Goal: Task Accomplishment & Management: Manage account settings

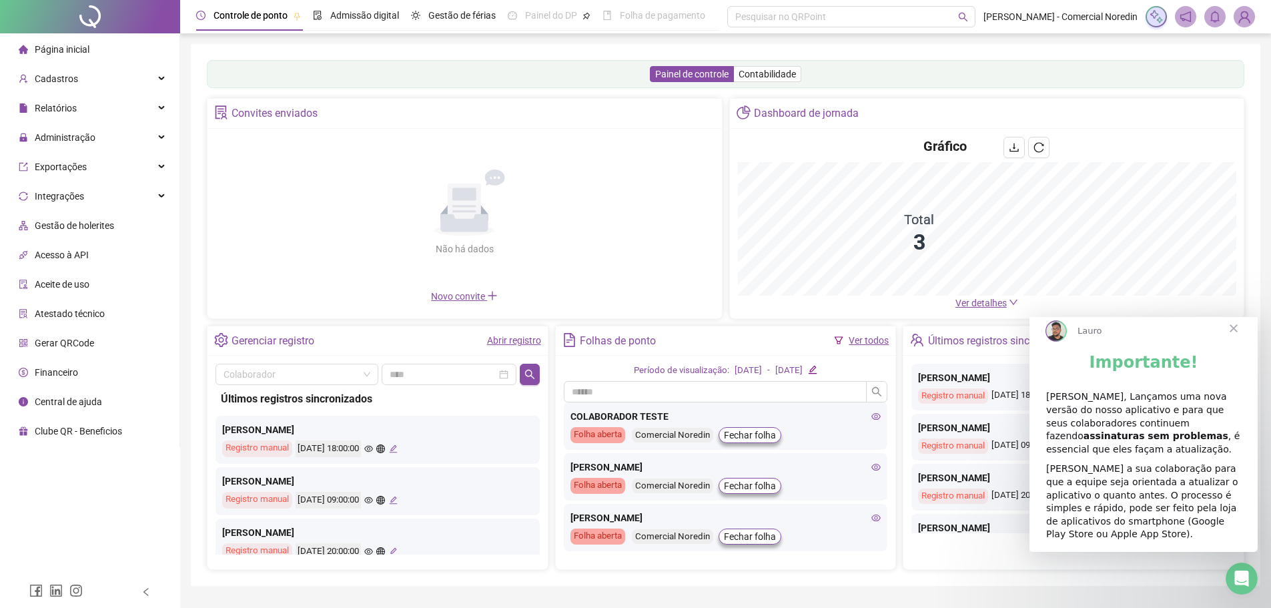
click at [538, 11] on span "Painel do DP" at bounding box center [551, 15] width 52 height 11
click at [631, 24] on div "Folha de pagamento" at bounding box center [654, 15] width 103 height 31
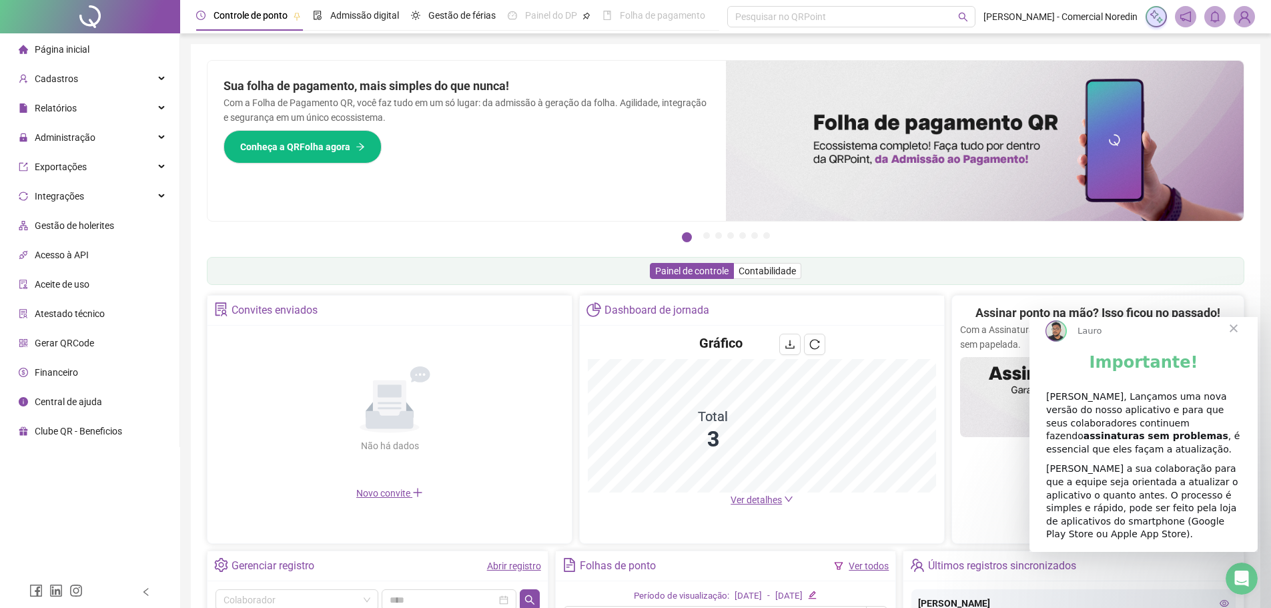
click at [111, 426] on span "Clube QR - Beneficios" at bounding box center [78, 431] width 87 height 11
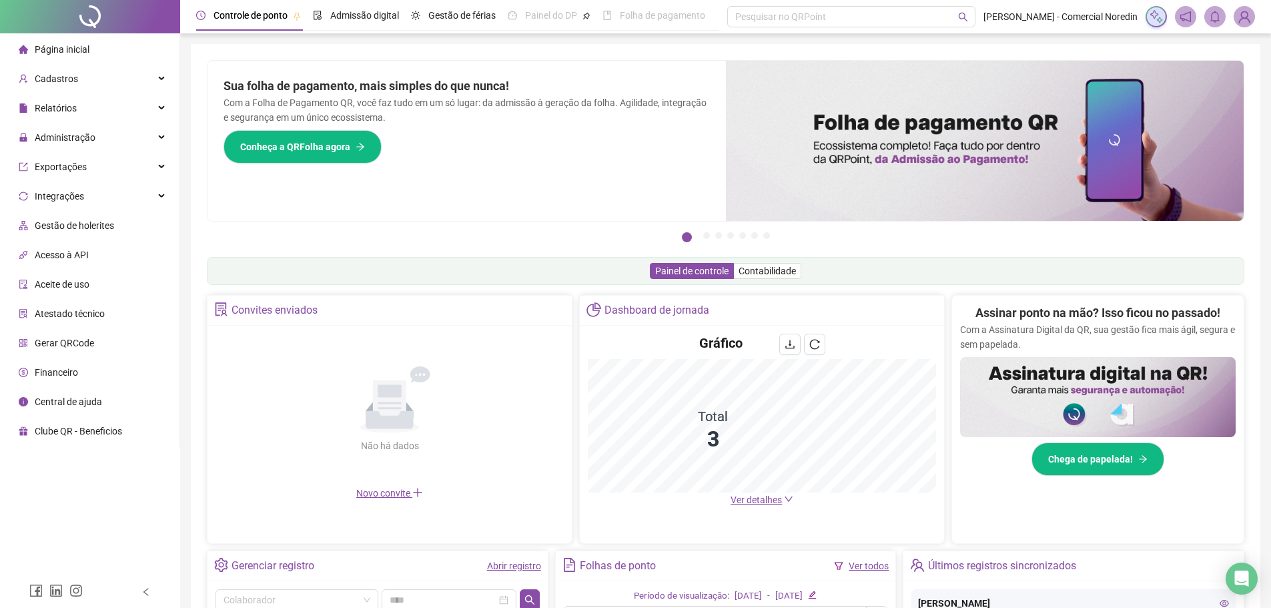
click at [546, 21] on span "Painel do DP" at bounding box center [551, 15] width 52 height 11
click at [590, 17] on icon "pushpin" at bounding box center [586, 16] width 8 height 8
click at [590, 17] on icon "pushpin" at bounding box center [586, 15] width 9 height 9
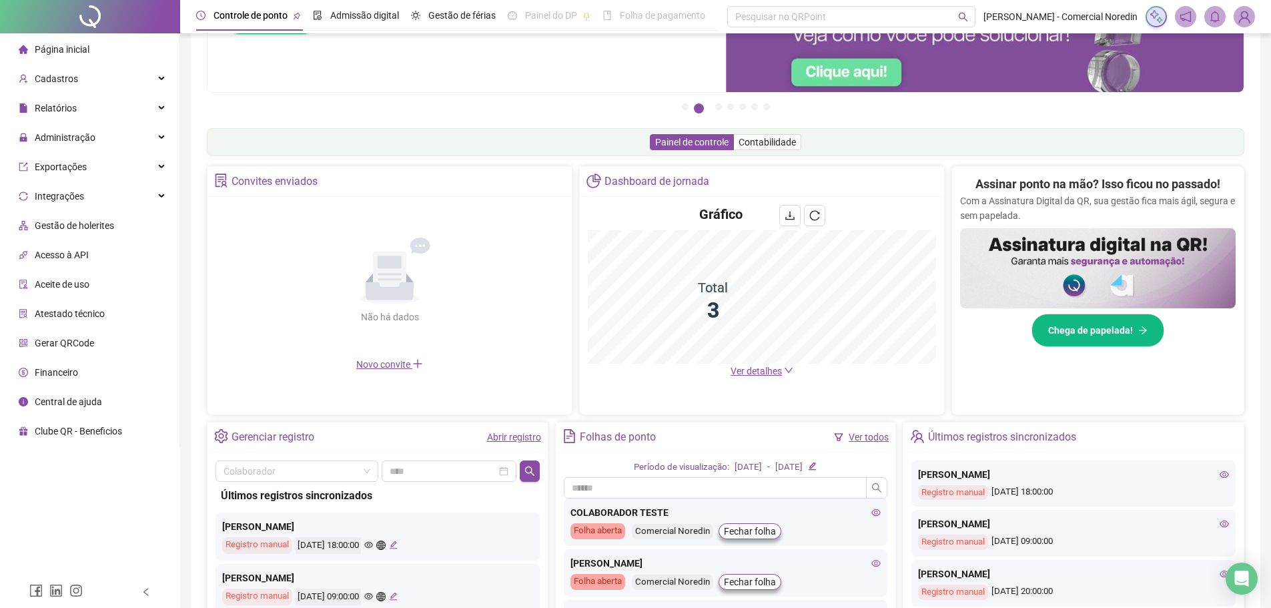
scroll to position [133, 0]
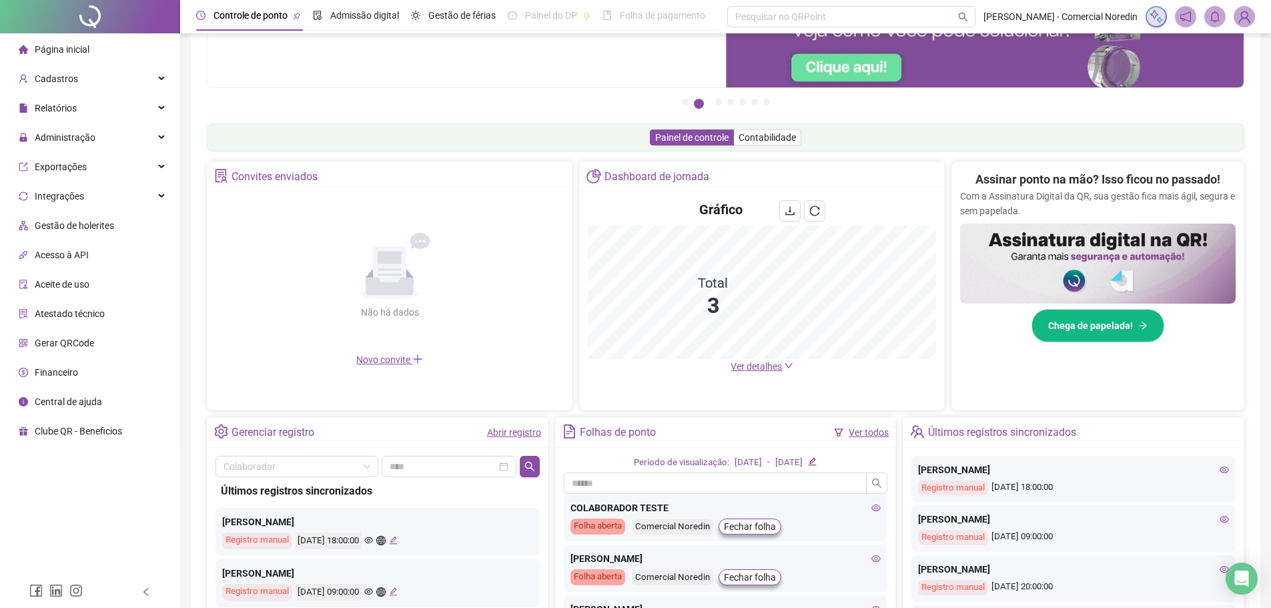
click at [99, 224] on span "Gestão de holerites" at bounding box center [74, 225] width 79 height 11
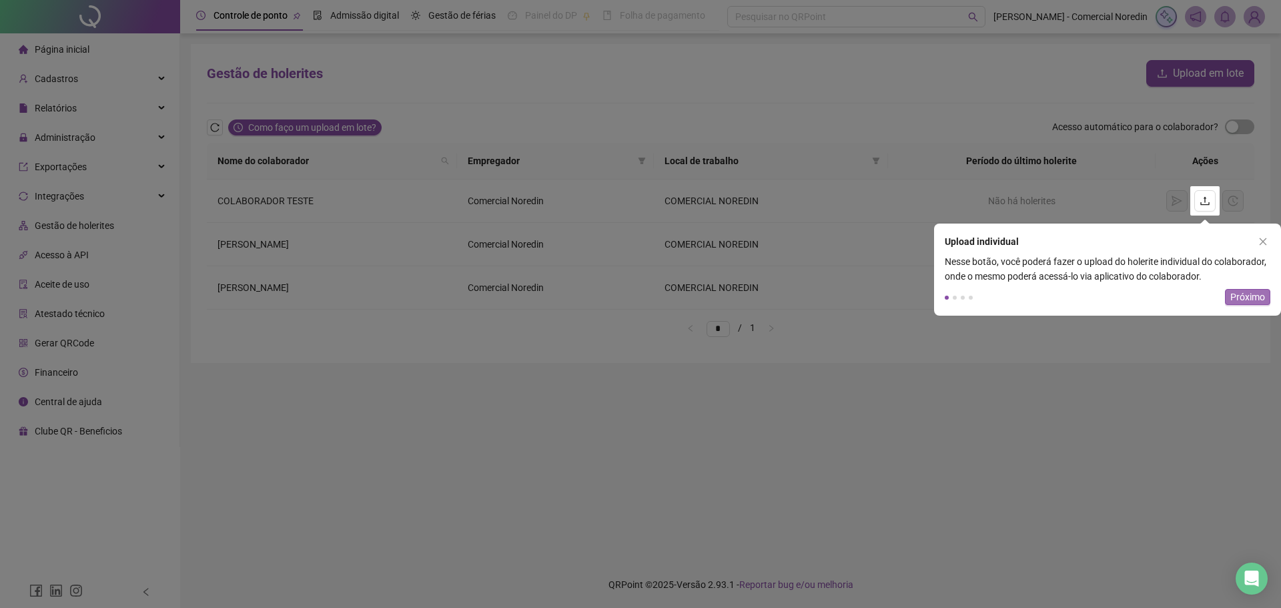
click at [1238, 300] on span "Próximo" at bounding box center [1247, 297] width 35 height 15
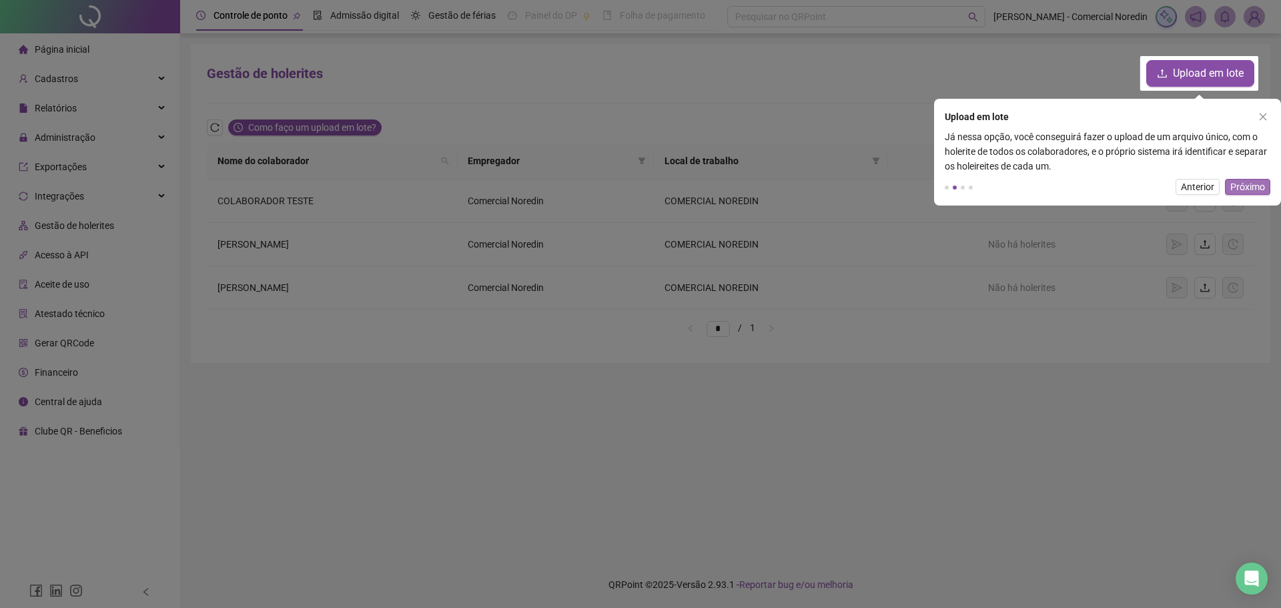
click at [1238, 189] on span "Próximo" at bounding box center [1247, 186] width 35 height 15
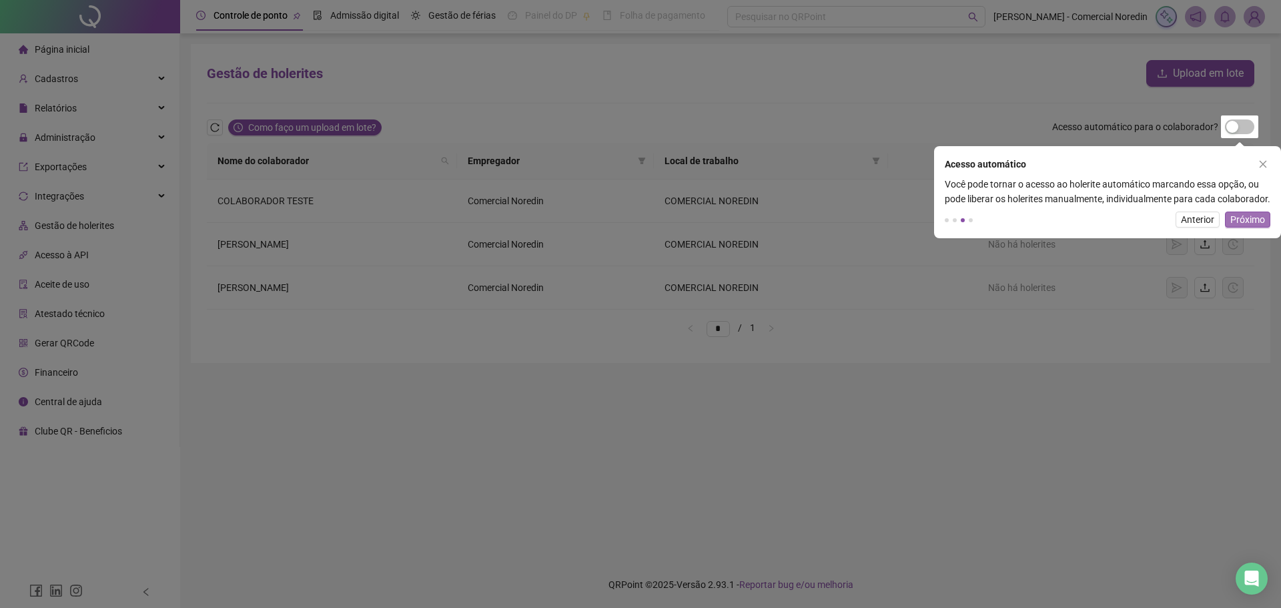
click at [1236, 227] on span "Próximo" at bounding box center [1247, 219] width 35 height 15
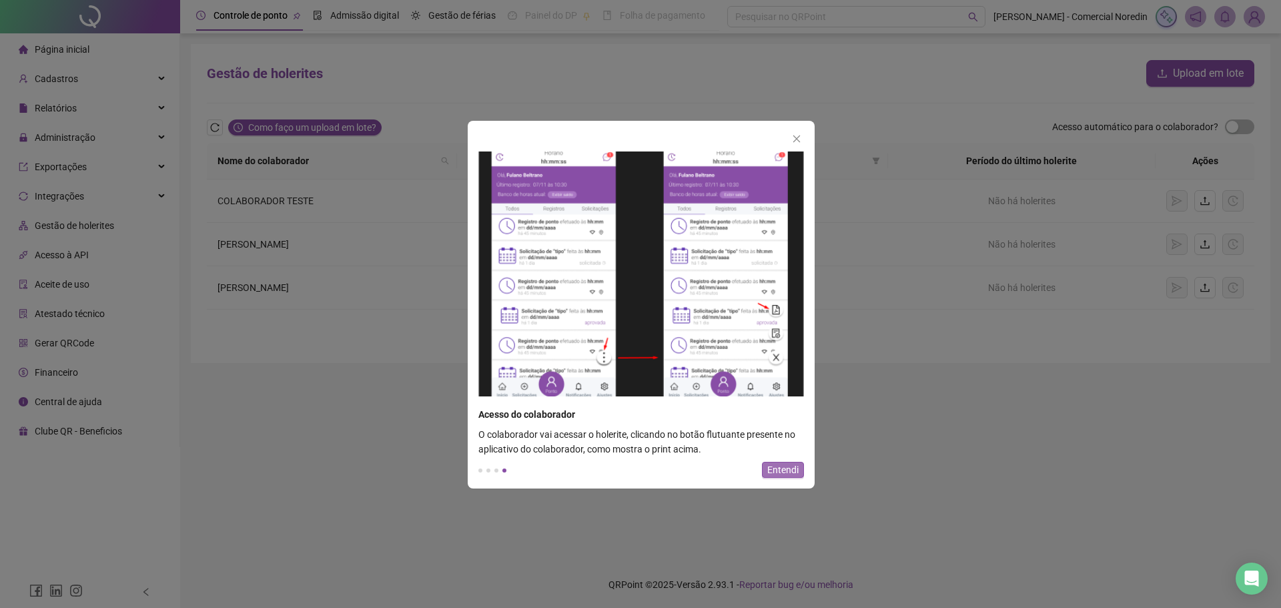
click at [788, 462] on span "Entendi" at bounding box center [782, 469] width 31 height 15
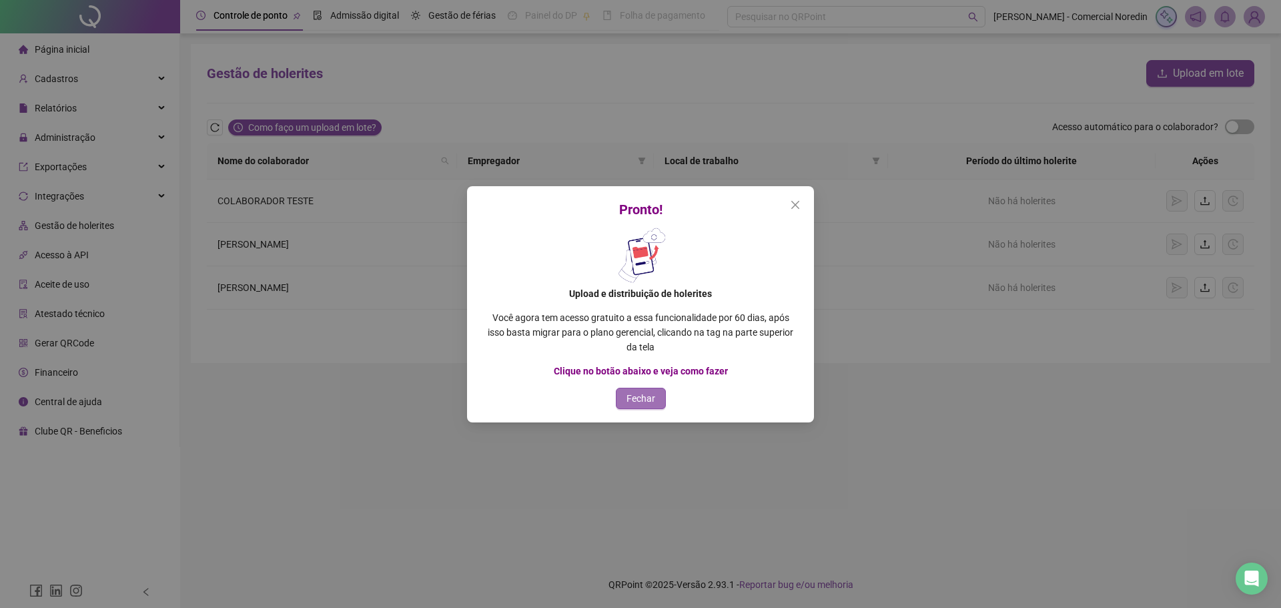
click at [634, 400] on span "Fechar" at bounding box center [641, 398] width 29 height 15
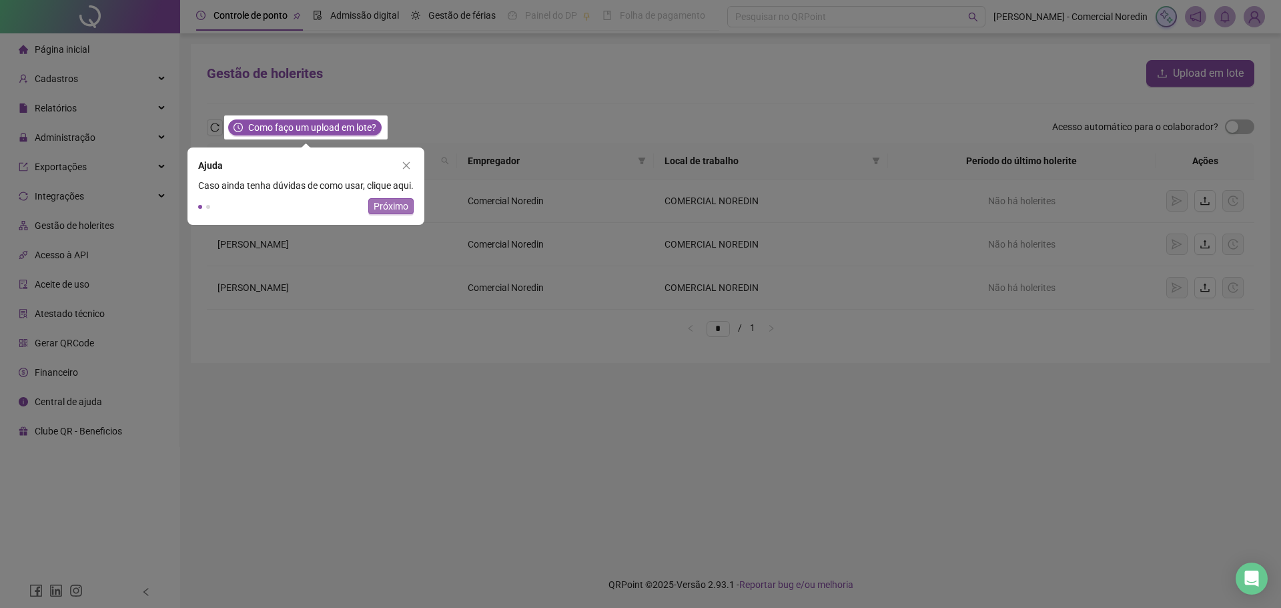
click at [402, 209] on span "Próximo" at bounding box center [391, 206] width 35 height 15
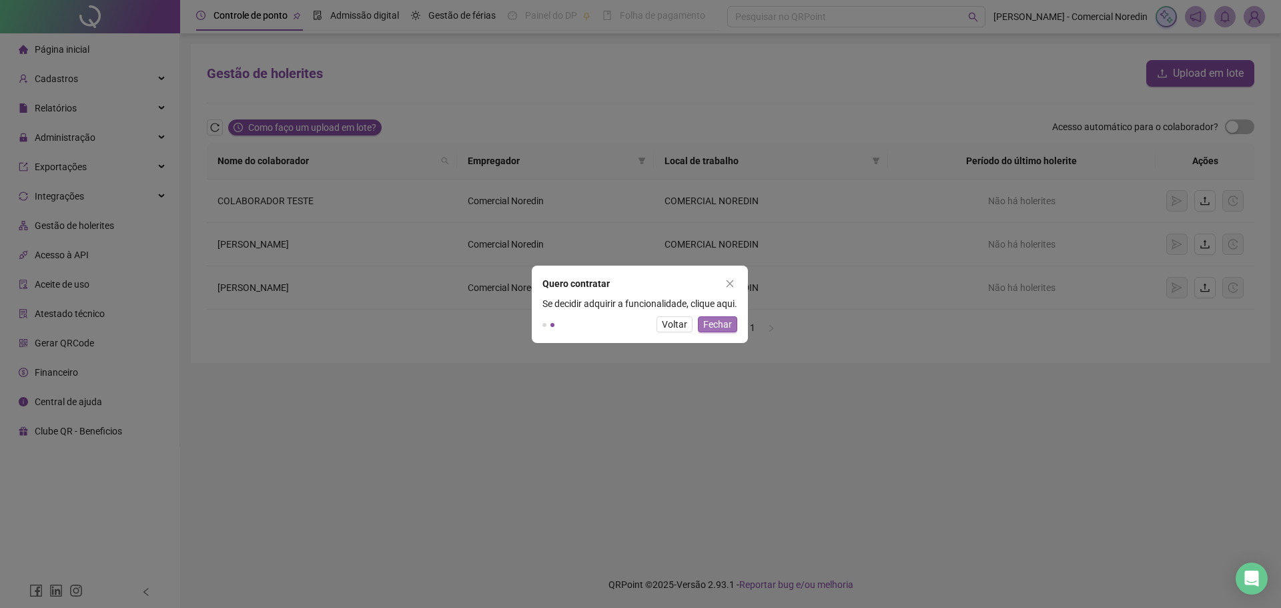
click at [707, 324] on span "Fechar" at bounding box center [717, 324] width 29 height 15
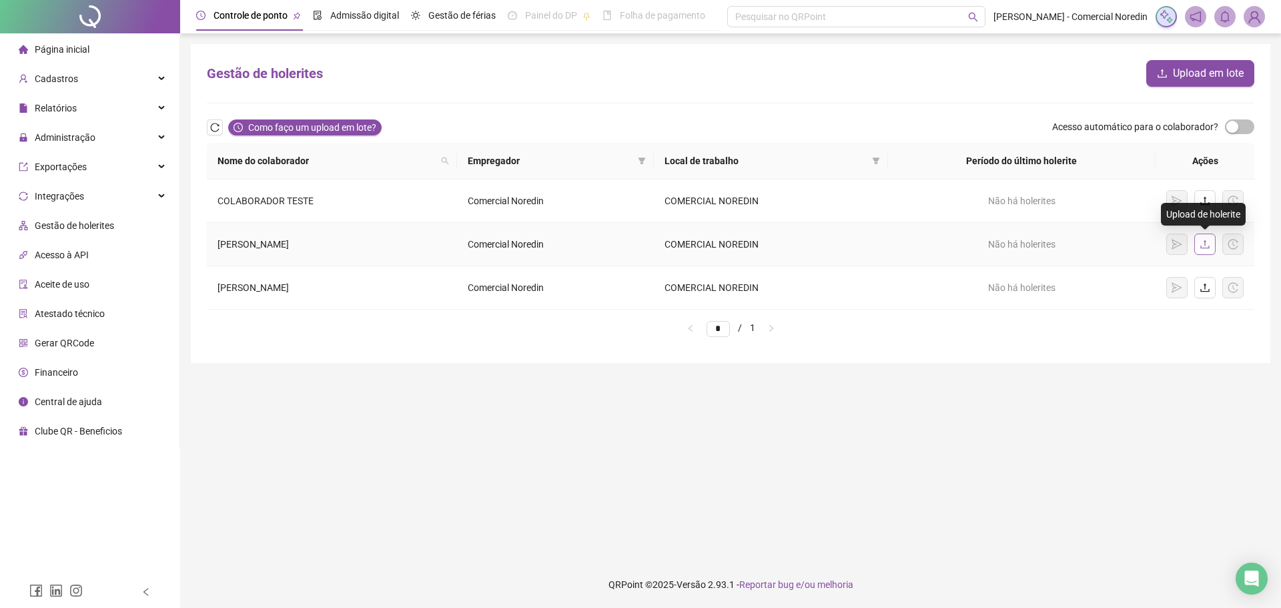
click at [1207, 249] on icon "upload" at bounding box center [1205, 244] width 11 height 11
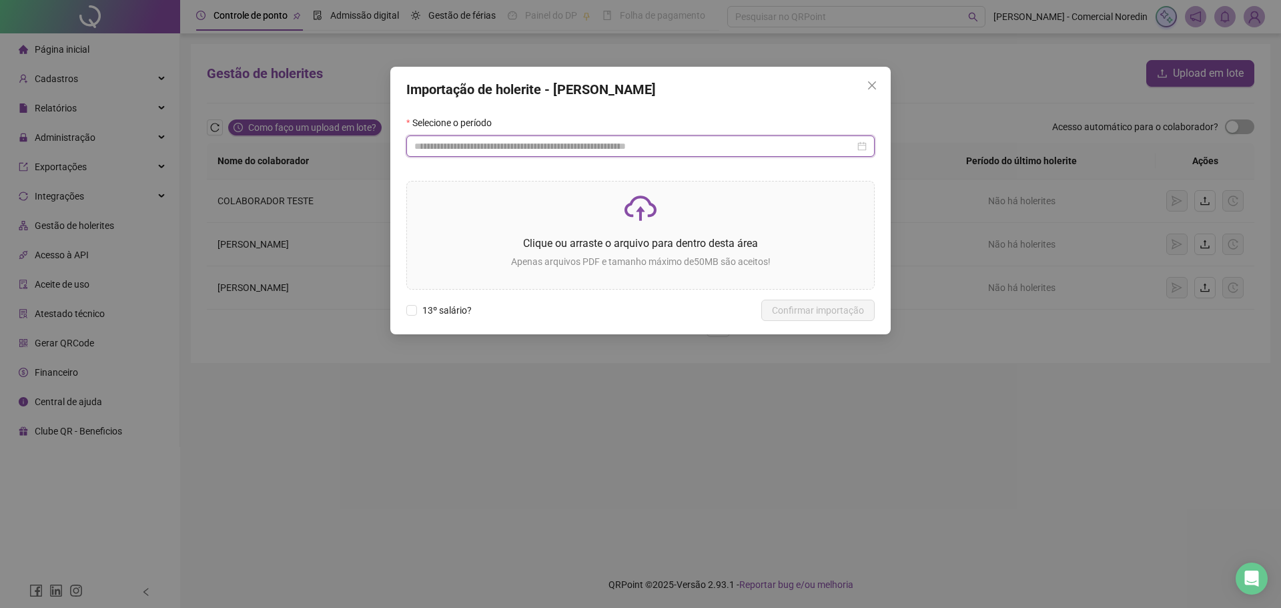
click at [819, 148] on input at bounding box center [634, 146] width 440 height 15
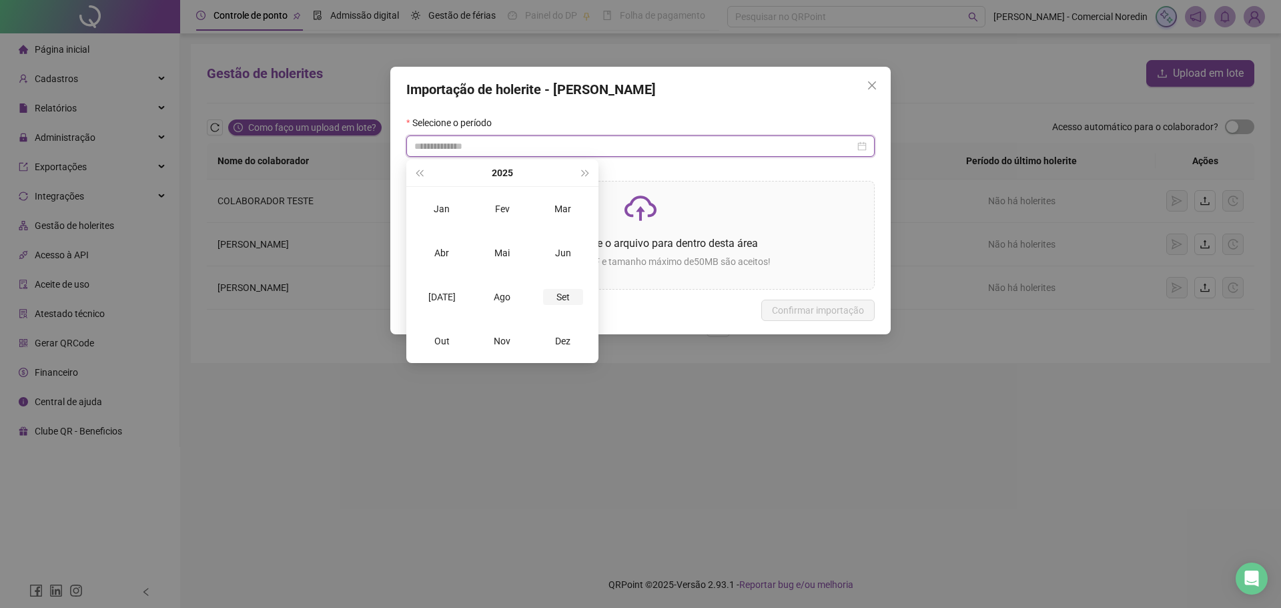
type input "**********"
click at [574, 298] on div "Set" at bounding box center [563, 297] width 40 height 16
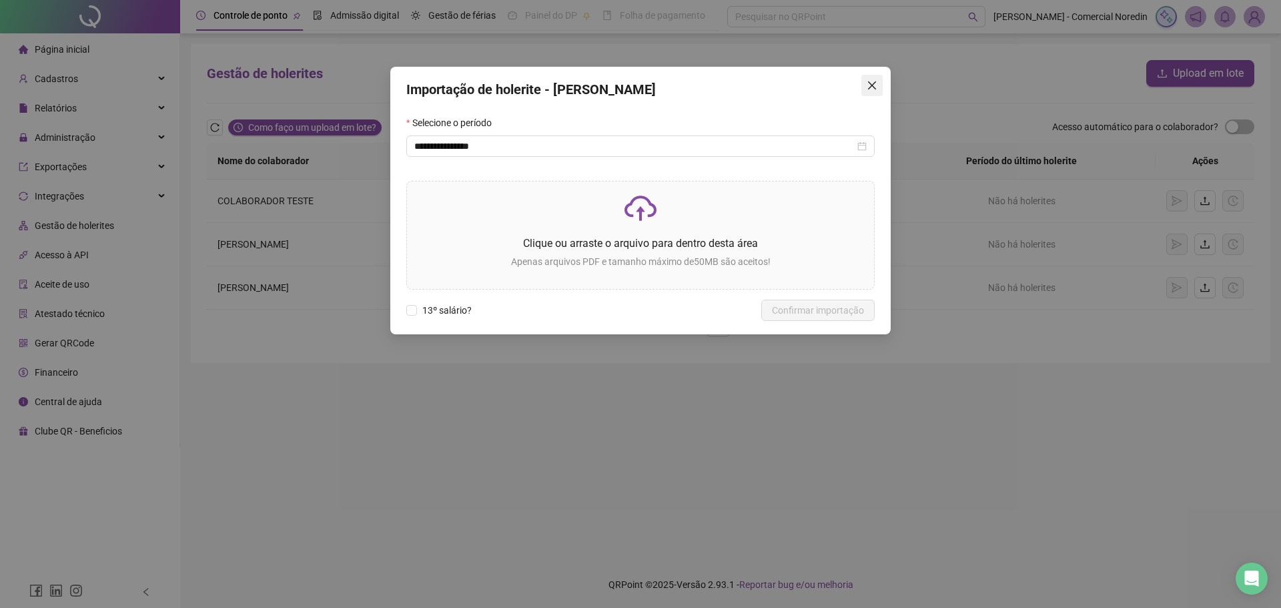
click at [875, 82] on icon "close" at bounding box center [872, 85] width 8 height 8
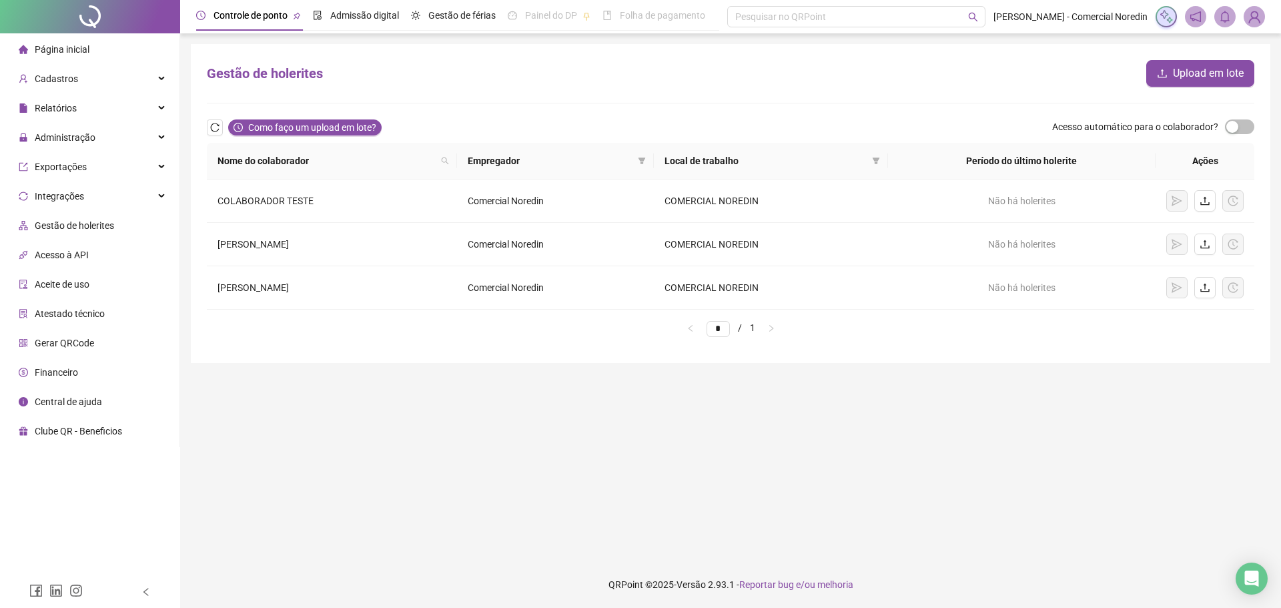
drag, startPoint x: 214, startPoint y: 160, endPoint x: 524, endPoint y: 79, distance: 320.8
click at [524, 79] on div "Gestão de holerites Upload em lote" at bounding box center [731, 73] width 1048 height 27
click at [650, 23] on div "Folha de pagamento" at bounding box center [654, 15] width 103 height 31
click at [101, 81] on div "Cadastros" at bounding box center [90, 78] width 174 height 27
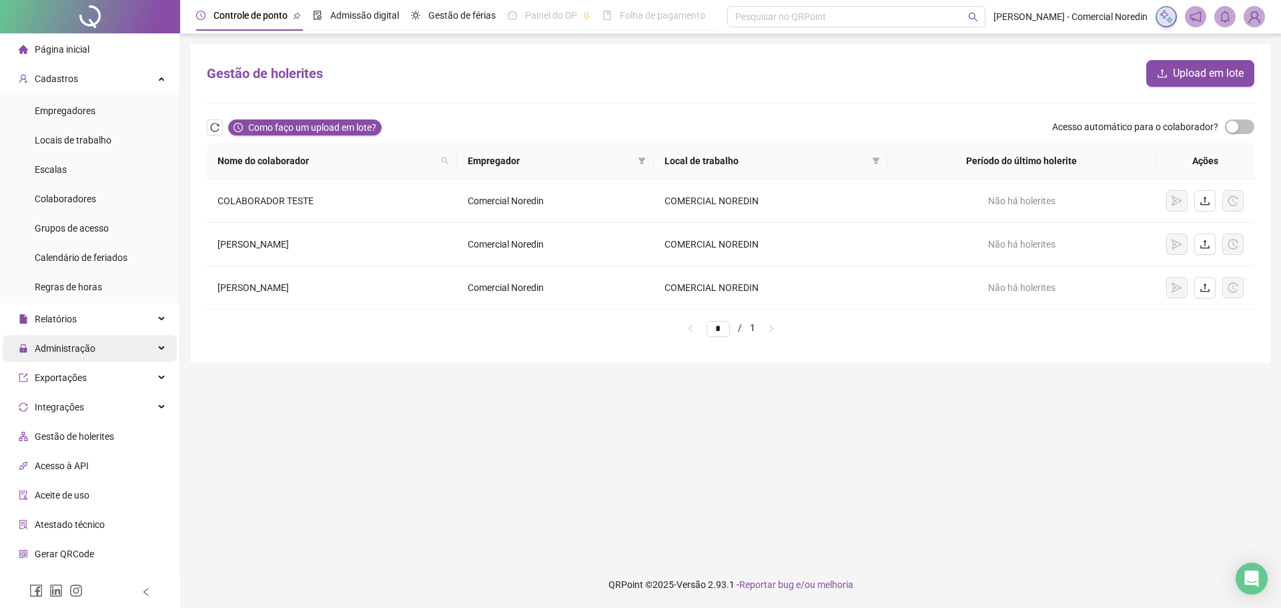
click at [108, 346] on div "Administração" at bounding box center [90, 348] width 174 height 27
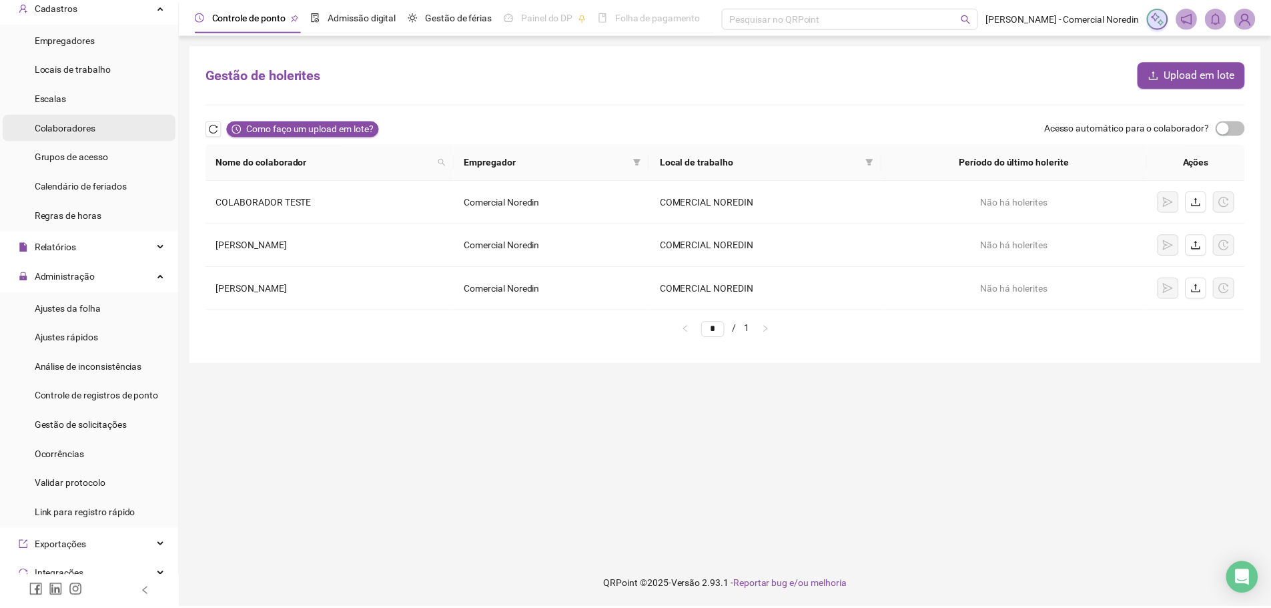
scroll to position [67, 0]
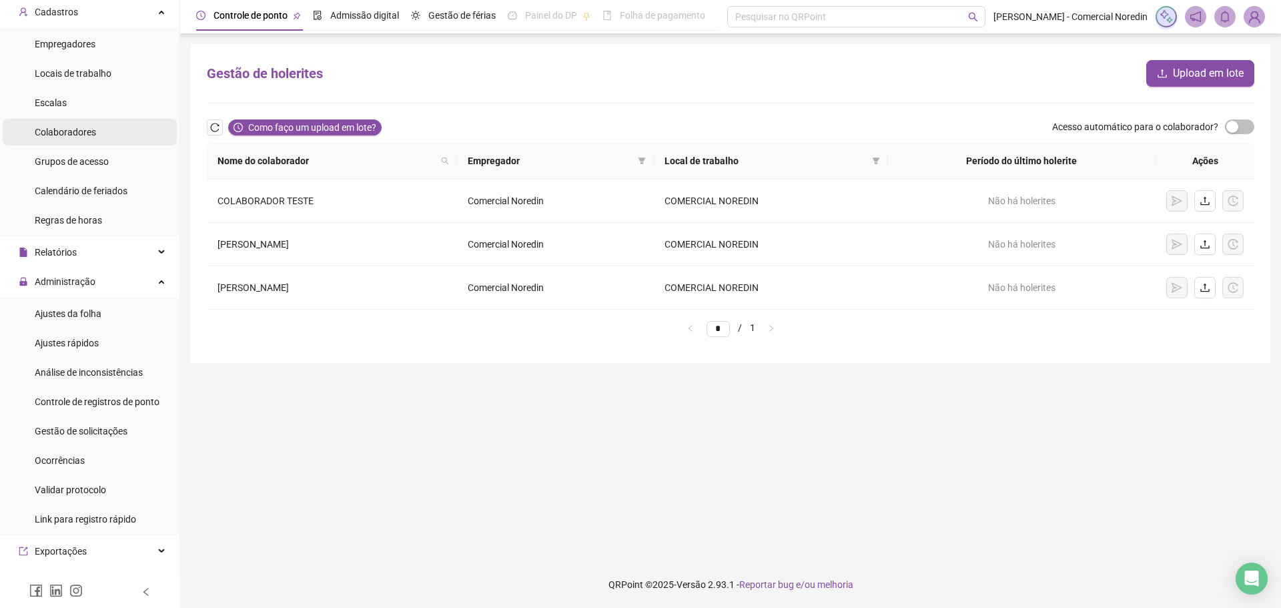
click at [89, 141] on div "Colaboradores" at bounding box center [65, 132] width 61 height 27
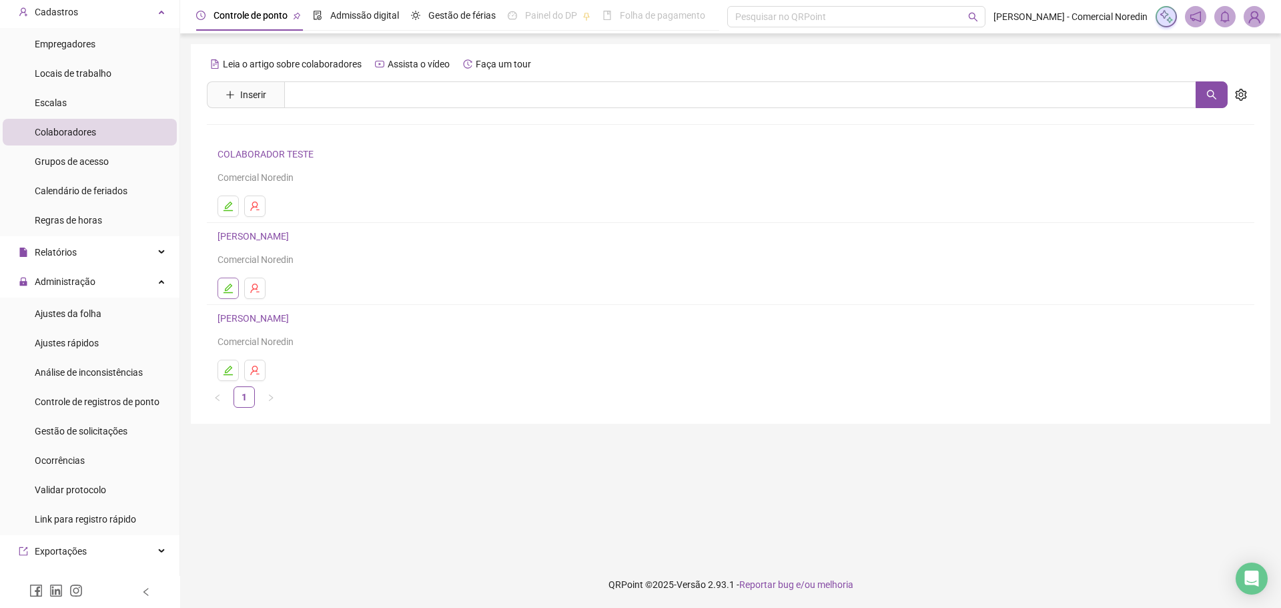
click at [222, 284] on button "button" at bounding box center [228, 288] width 21 height 21
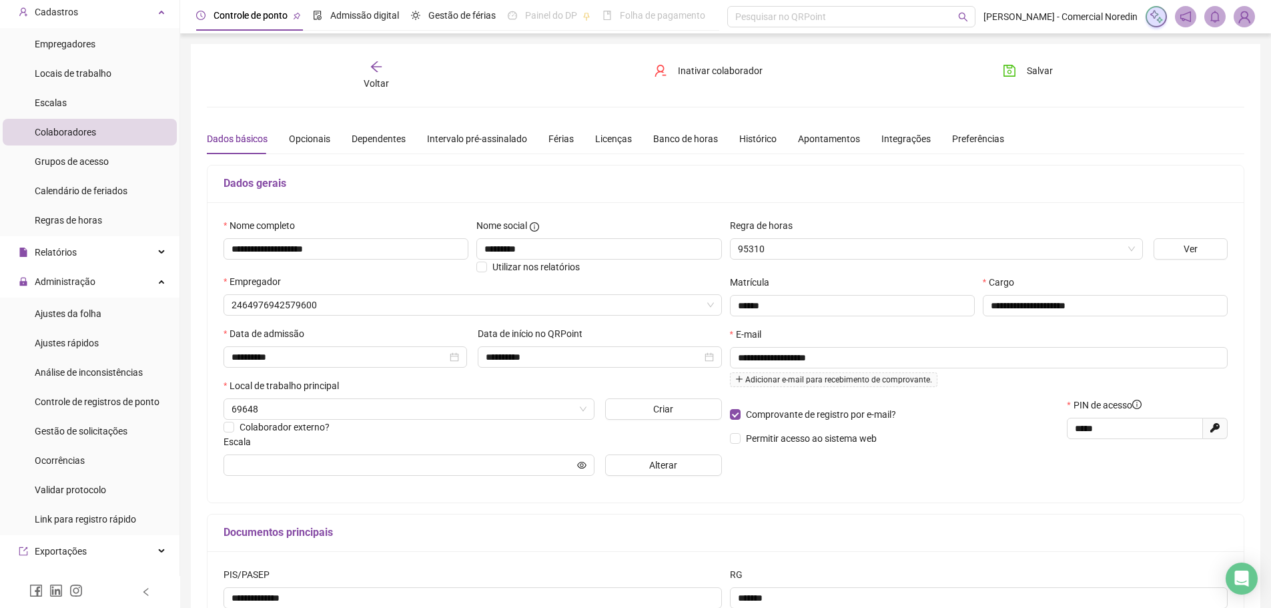
type input "******"
drag, startPoint x: 222, startPoint y: 284, endPoint x: 518, endPoint y: 184, distance: 311.9
click at [518, 184] on h5 "Dados gerais" at bounding box center [726, 183] width 1004 height 16
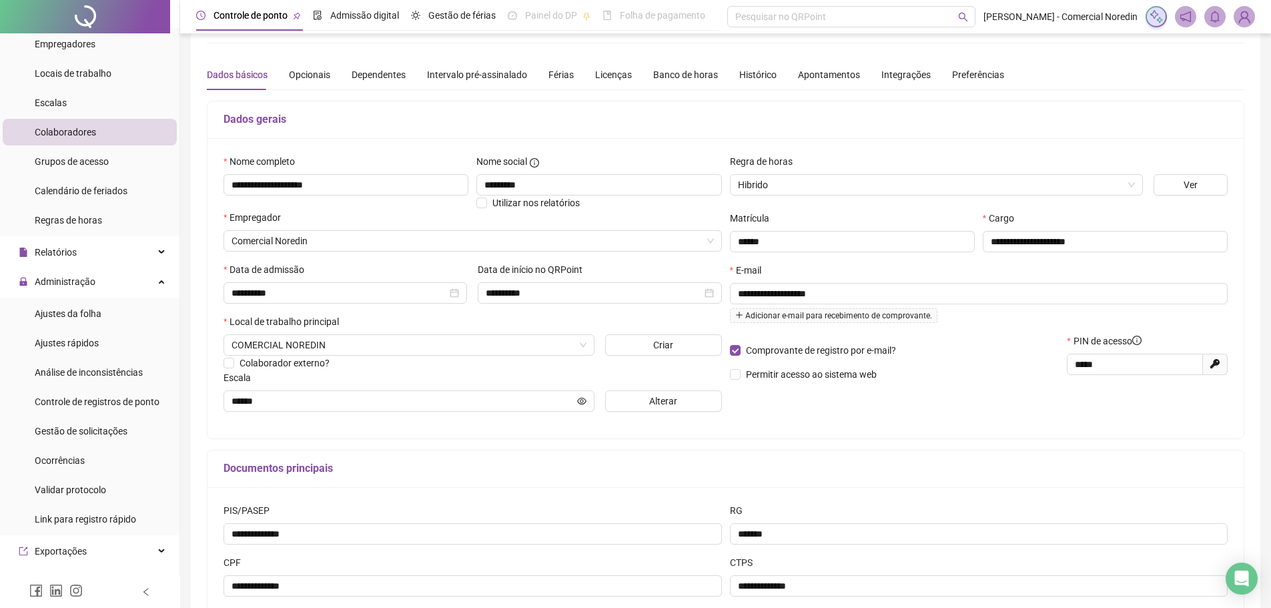
scroll to position [20, 0]
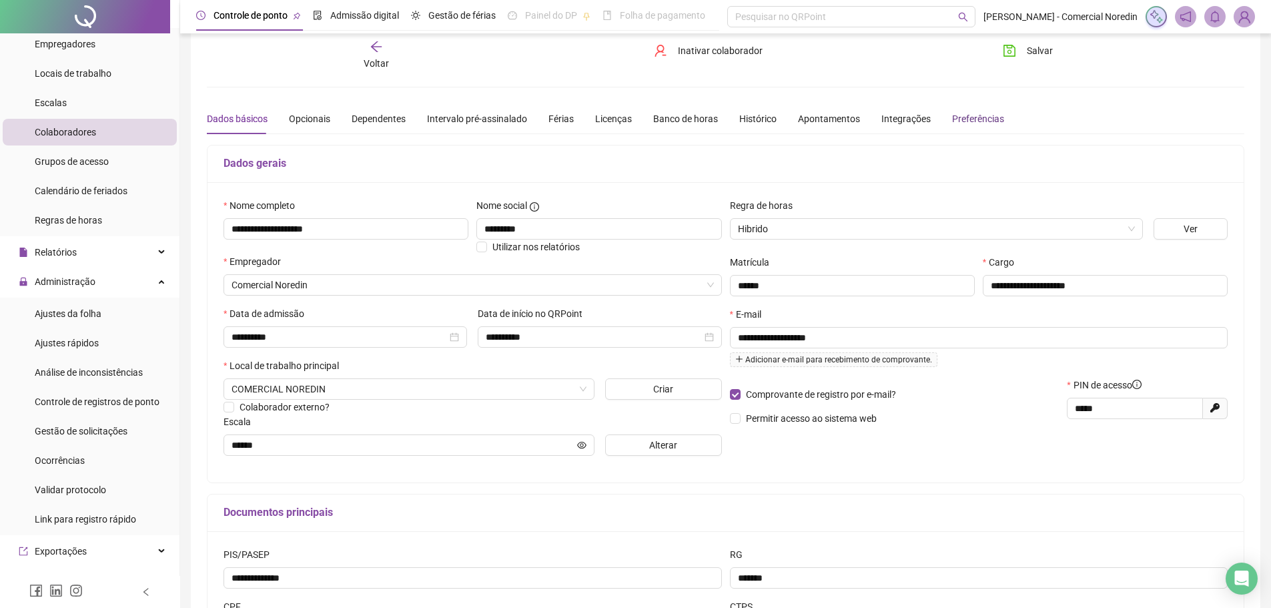
click at [965, 119] on div "Preferências" at bounding box center [978, 118] width 52 height 15
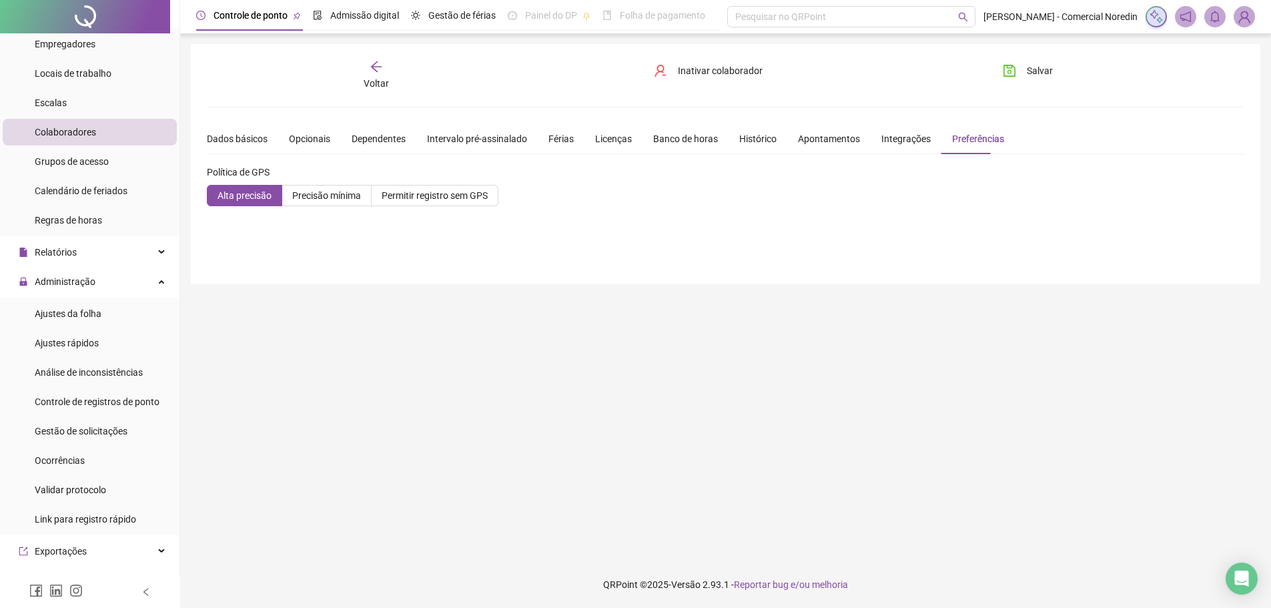
scroll to position [0, 0]
click at [908, 142] on div "Integrações" at bounding box center [905, 138] width 49 height 15
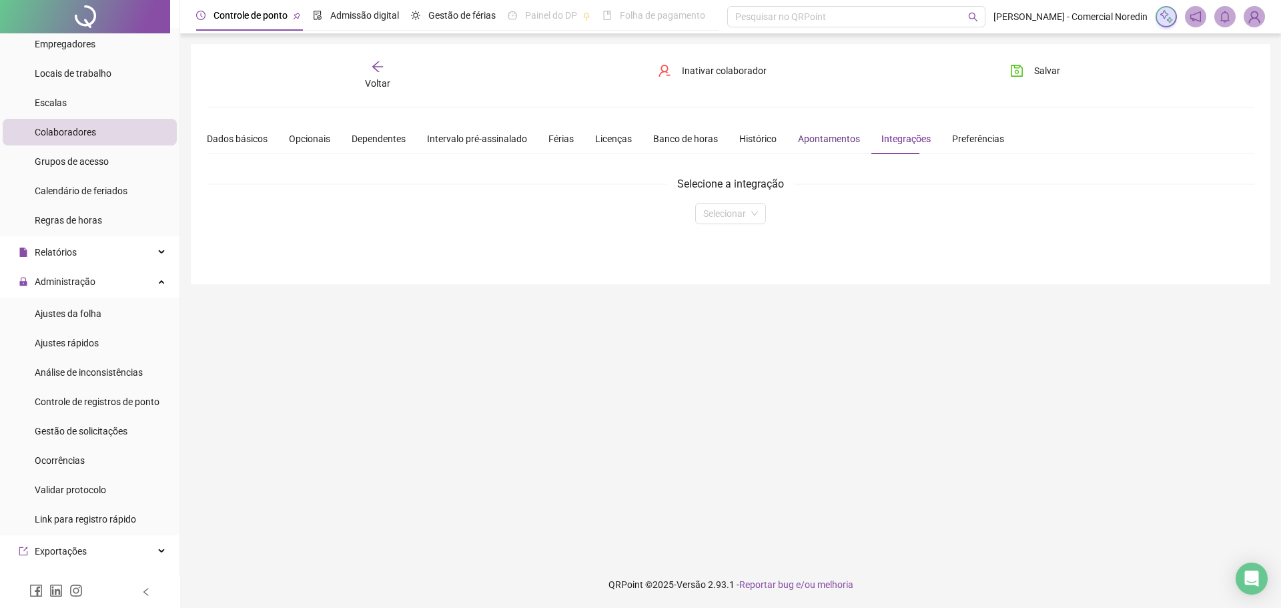
click at [841, 138] on div "Apontamentos" at bounding box center [829, 138] width 62 height 15
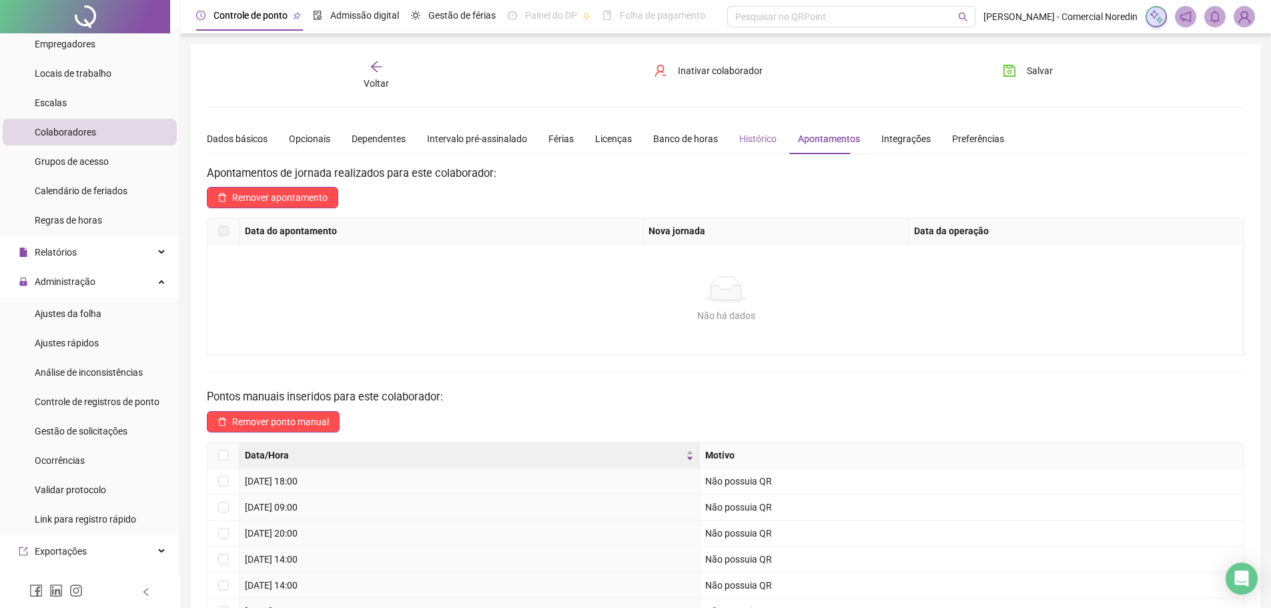
click at [743, 130] on div "Histórico" at bounding box center [757, 138] width 37 height 31
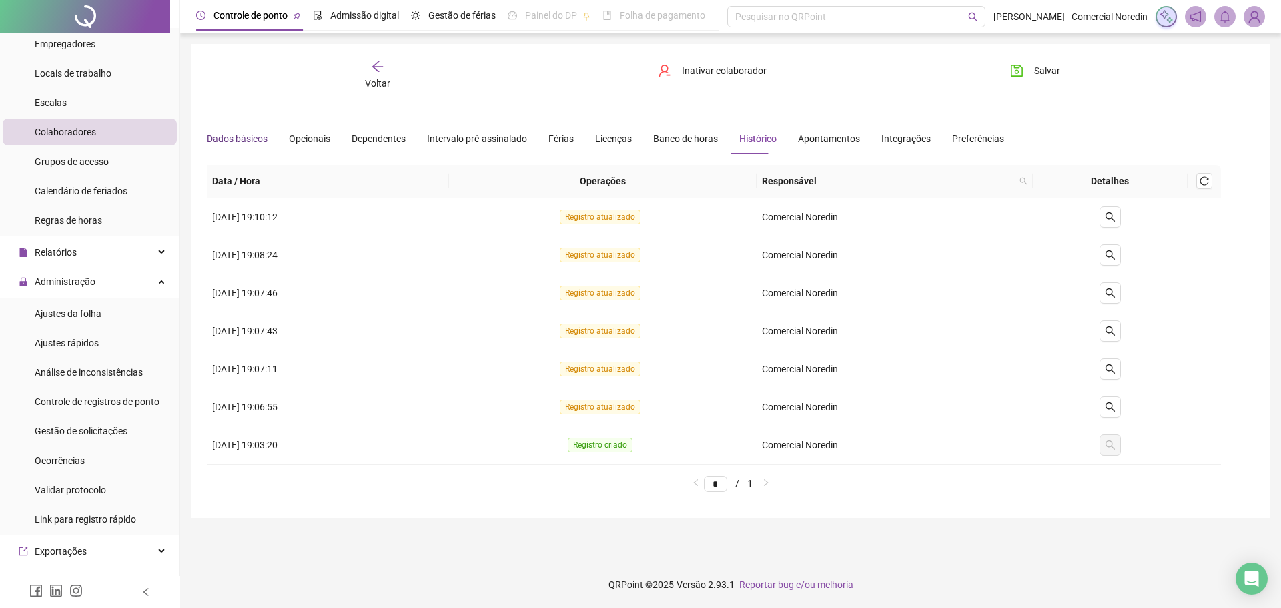
click at [219, 134] on div "Dados básicos" at bounding box center [237, 138] width 61 height 15
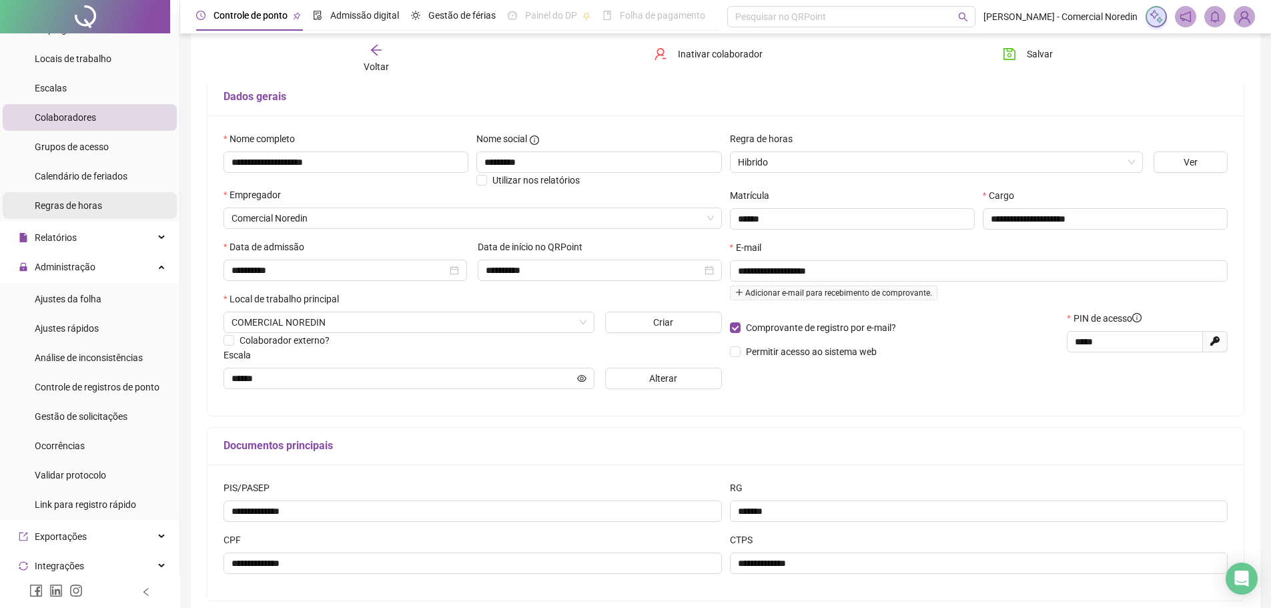
scroll to position [133, 0]
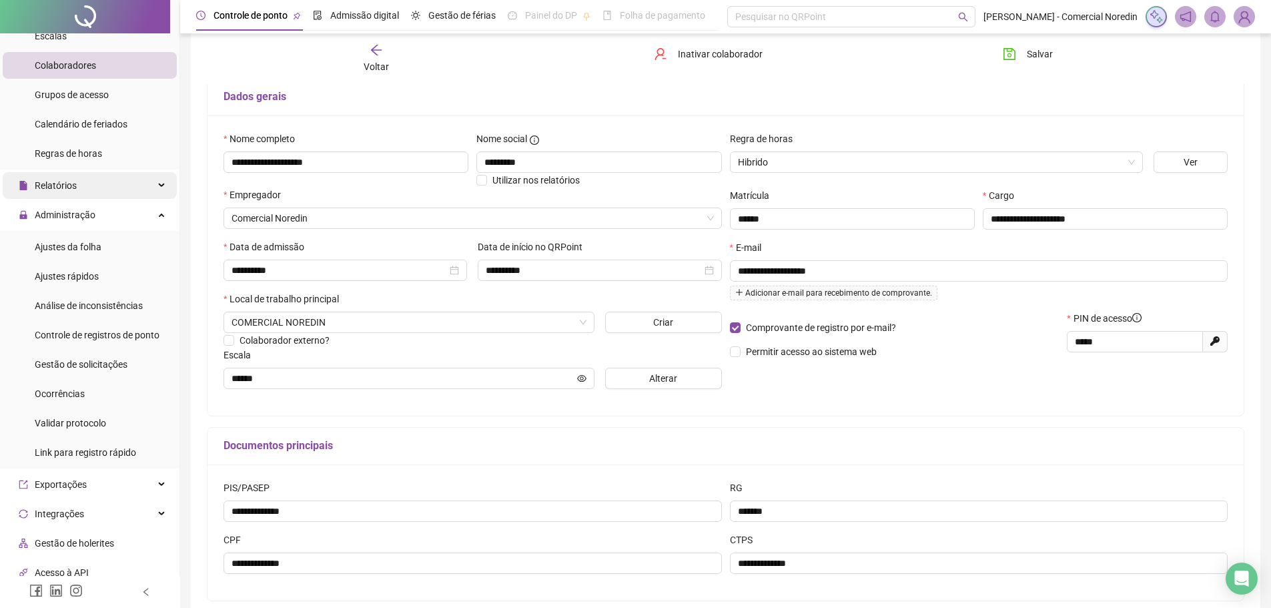
click at [109, 191] on div "Relatórios" at bounding box center [90, 185] width 174 height 27
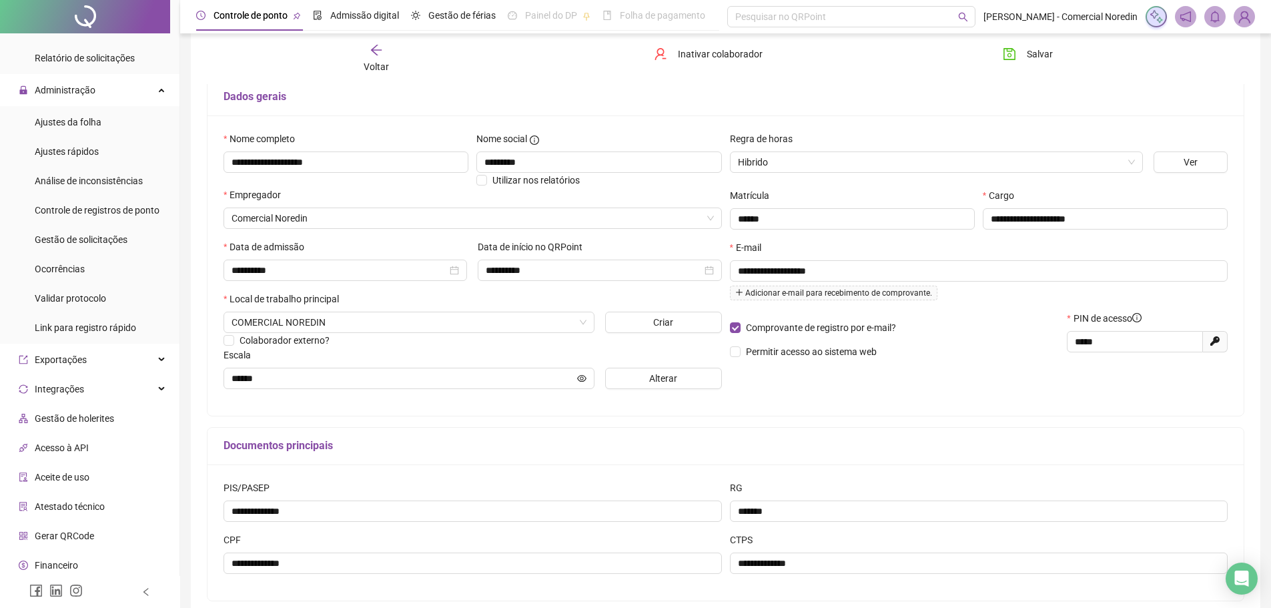
scroll to position [534, 0]
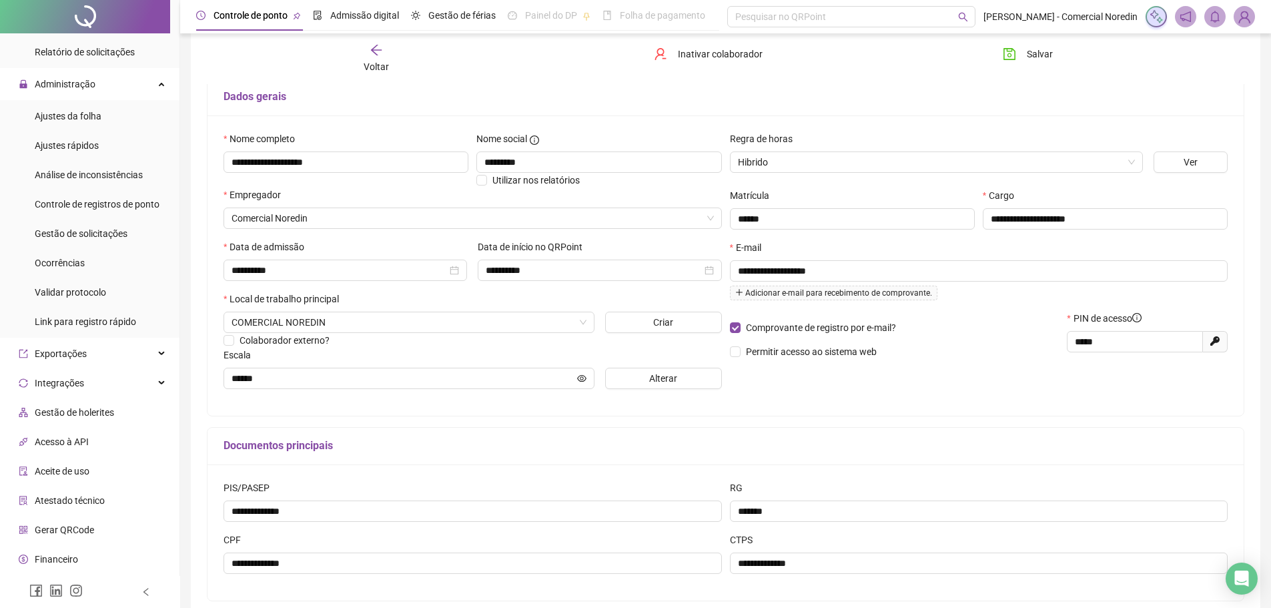
click at [79, 423] on div "Gestão de holerites" at bounding box center [66, 412] width 95 height 27
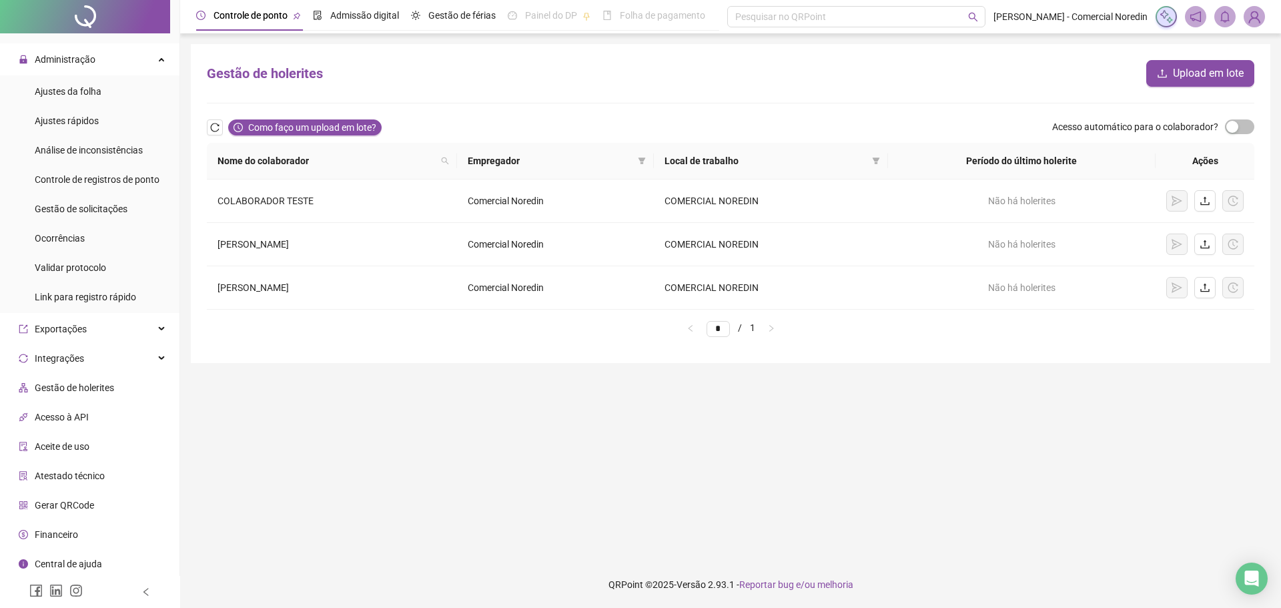
scroll to position [560, 0]
click at [64, 534] on span "Financeiro" at bounding box center [56, 533] width 43 height 11
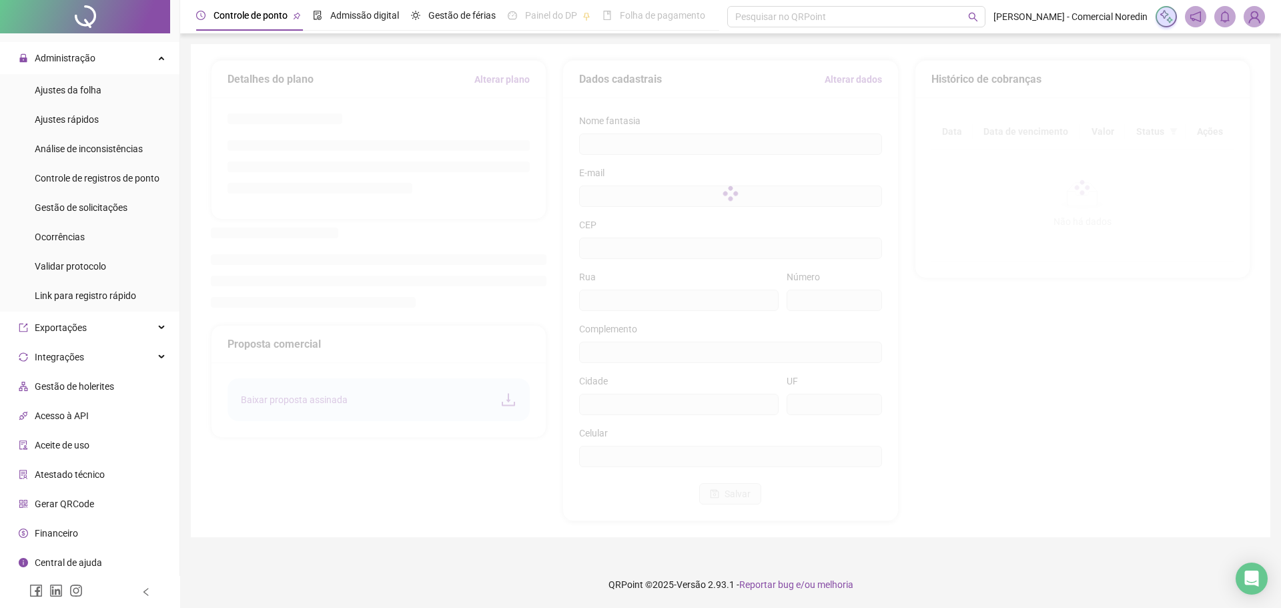
type input "**********"
type input "***"
type input "******"
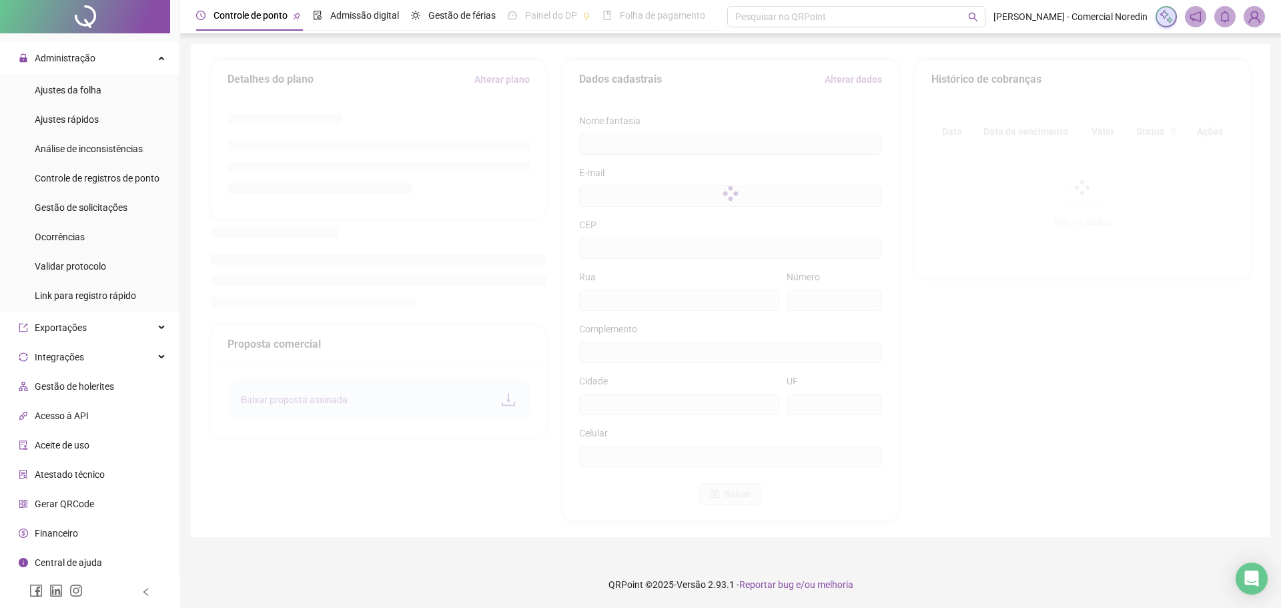
type input "**********"
type input "**"
type input "*********"
type input "**********"
